Goal: Check status

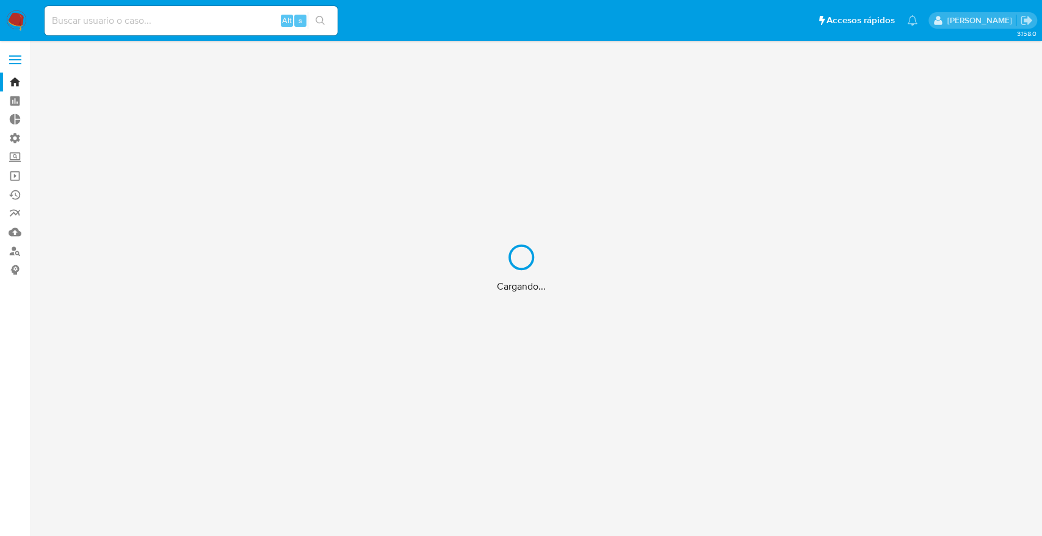
click at [195, 23] on div "Cargando..." at bounding box center [521, 268] width 1042 height 536
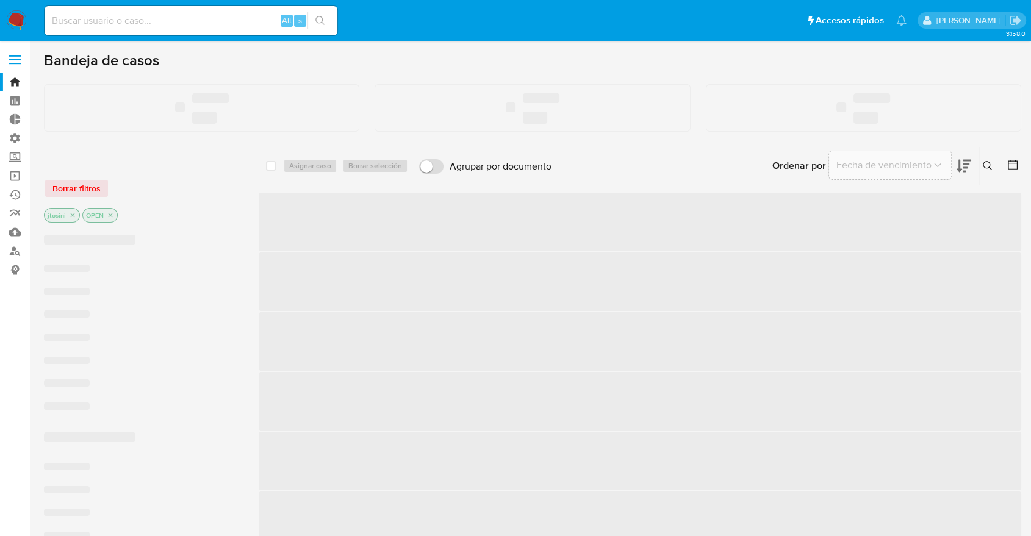
click at [187, 23] on input at bounding box center [191, 21] width 293 height 16
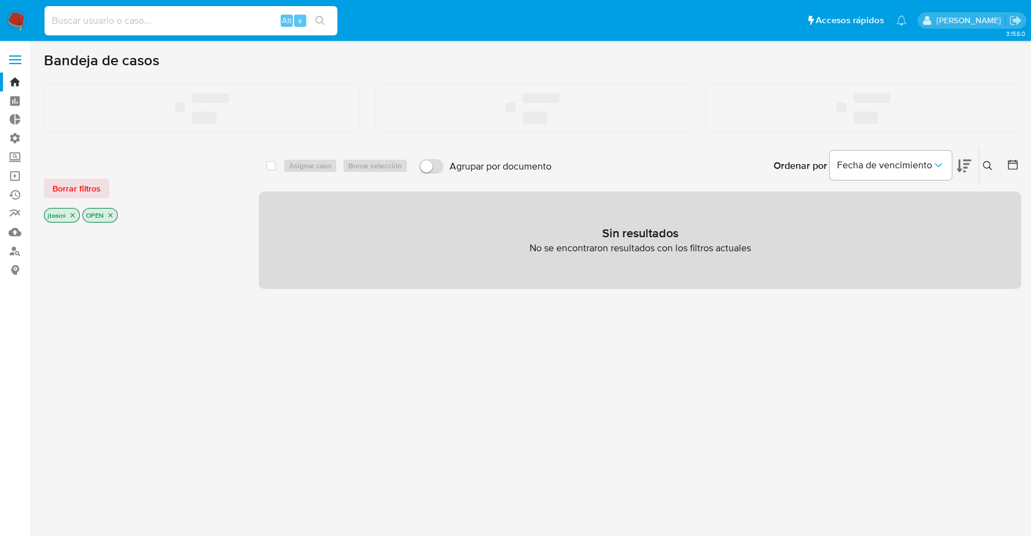
click at [187, 23] on input at bounding box center [191, 21] width 293 height 16
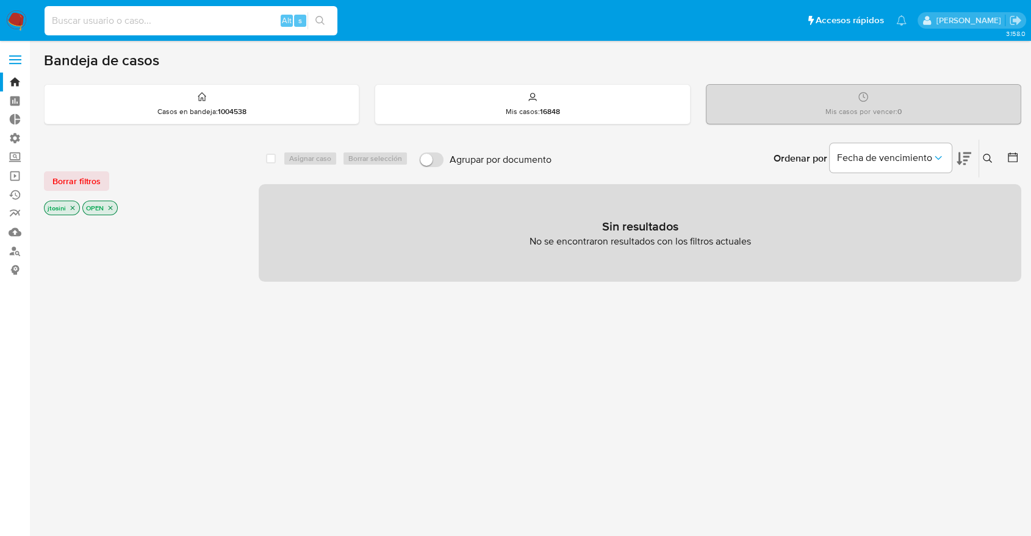
paste input "dsbuWhjHX8VfmD45v4TaDTuc"
type input "dsbuWhjHX8VfmD45v4TaDTuc"
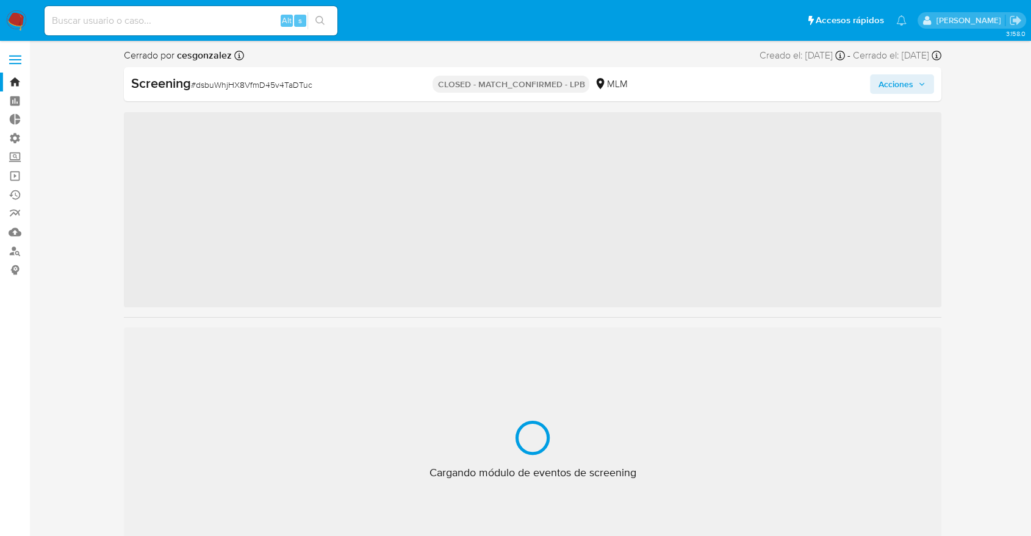
scroll to position [516, 0]
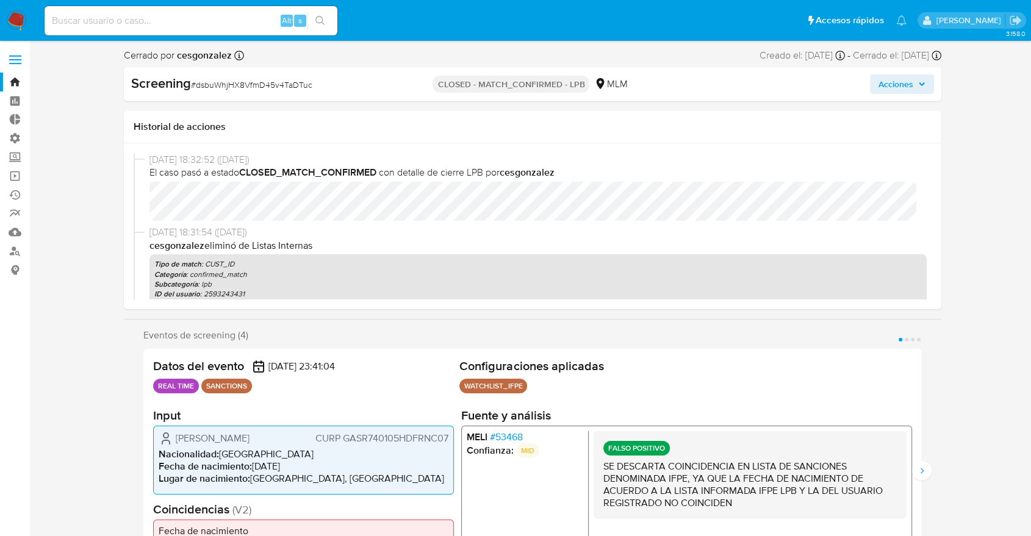
select select "10"
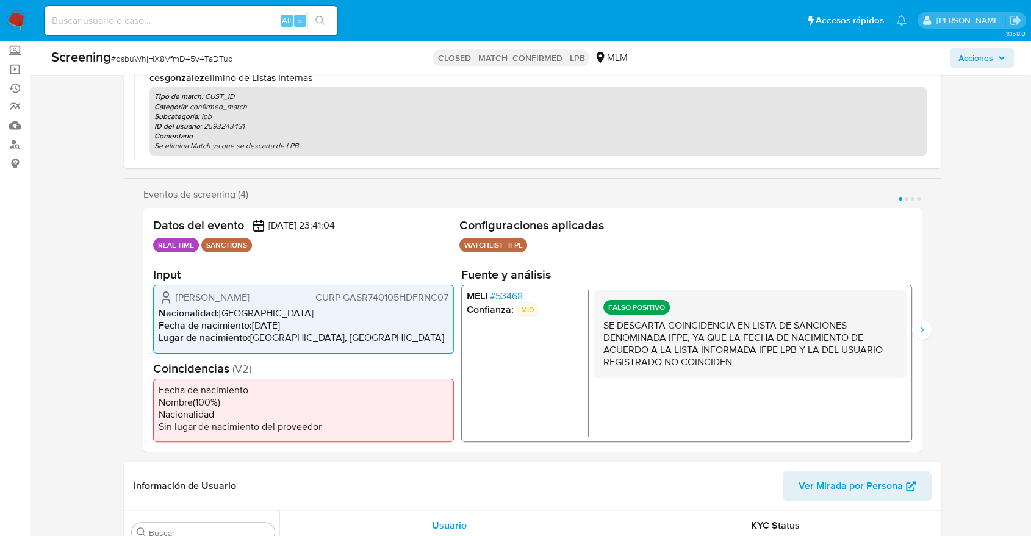
scroll to position [203, 0]
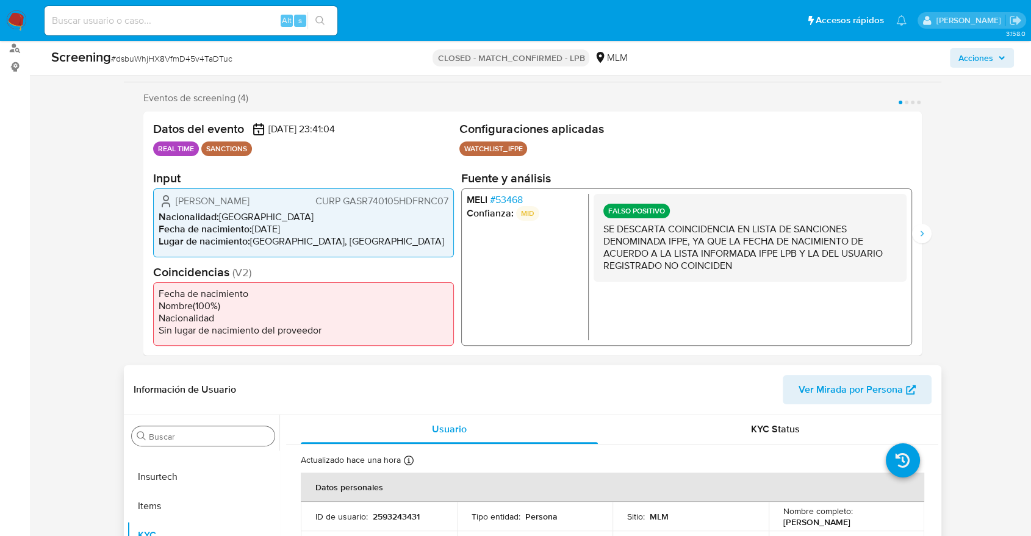
click at [189, 431] on input "Buscar" at bounding box center [209, 436] width 121 height 11
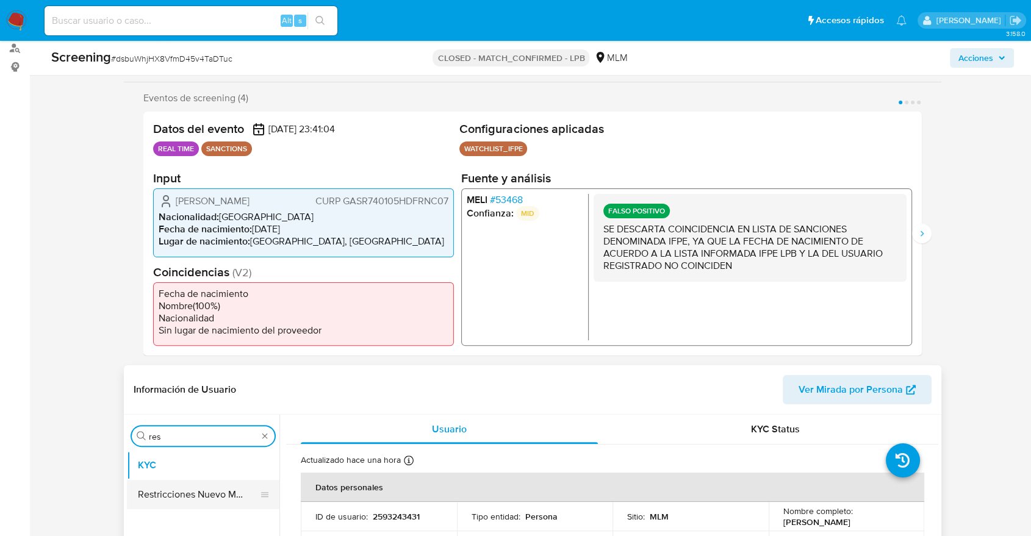
type input "res"
click at [203, 494] on button "Restricciones Nuevo Mundo" at bounding box center [198, 494] width 143 height 29
